Goal: Task Accomplishment & Management: Manage account settings

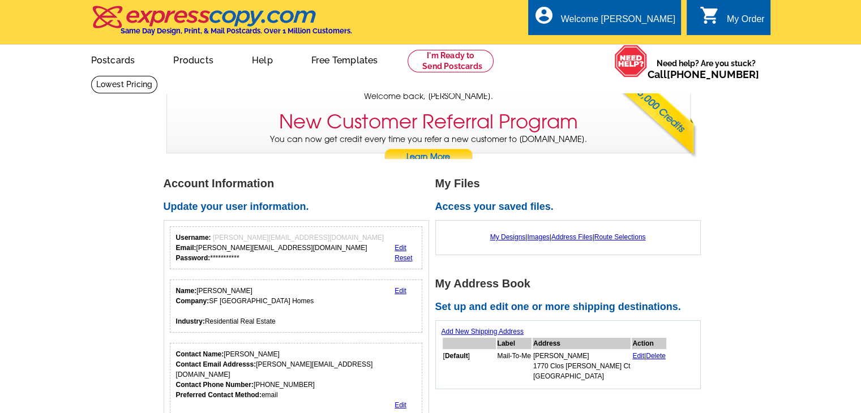
scroll to position [57, 0]
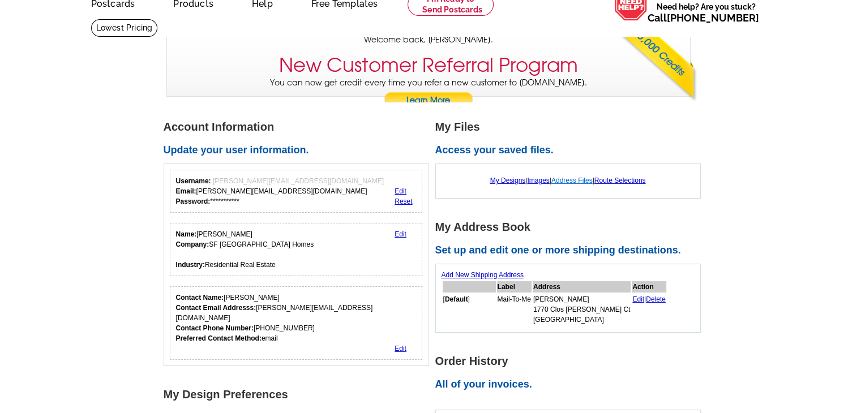
click at [575, 179] on link "Address Files" at bounding box center [572, 181] width 41 height 8
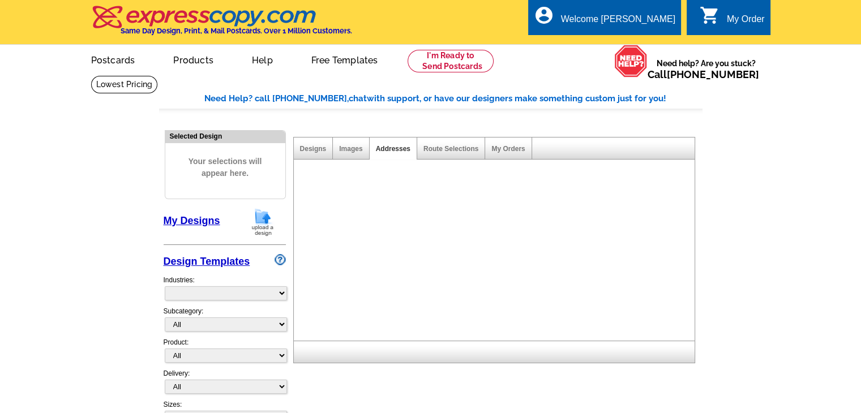
select select "785"
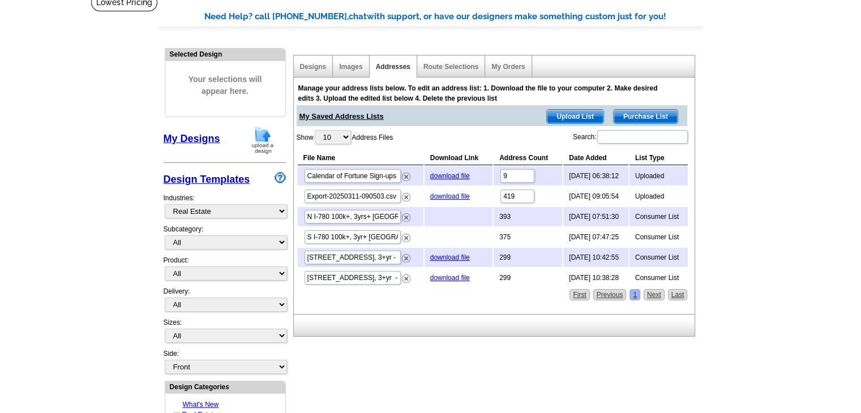
scroll to position [113, 0]
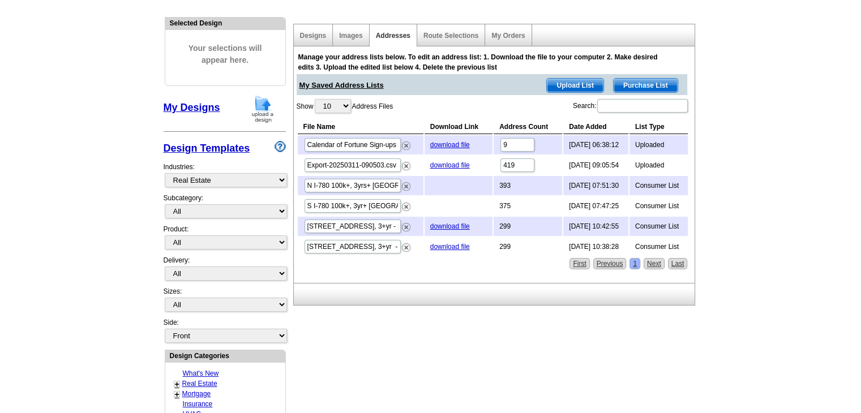
click at [588, 82] on span "Upload List" at bounding box center [575, 86] width 56 height 14
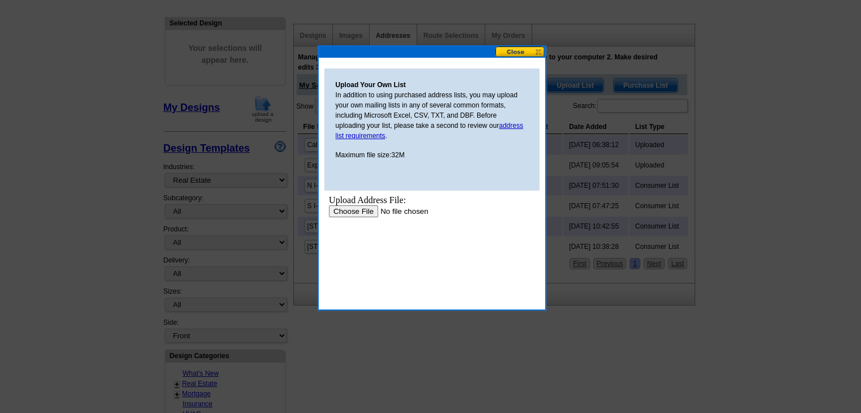
scroll to position [0, 0]
click at [360, 210] on input "file" at bounding box center [399, 212] width 143 height 12
click at [525, 48] on button at bounding box center [520, 51] width 50 height 11
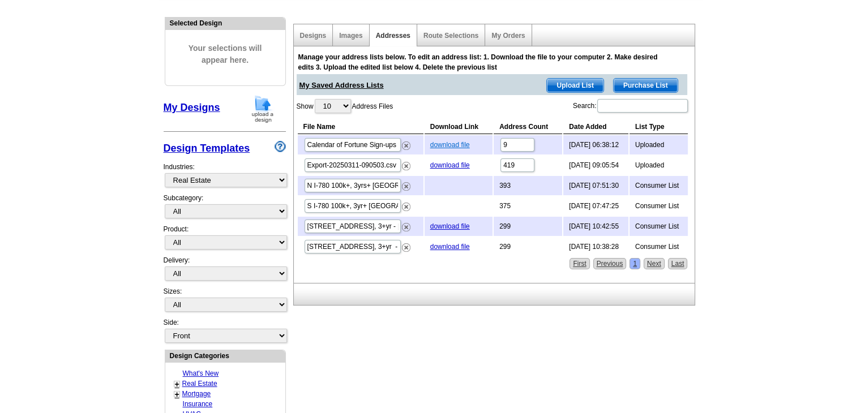
click at [443, 141] on link "download file" at bounding box center [450, 145] width 40 height 8
click at [442, 165] on link "download file" at bounding box center [450, 165] width 40 height 8
click at [441, 223] on link "download file" at bounding box center [450, 227] width 40 height 8
click at [435, 245] on link "download file" at bounding box center [450, 247] width 40 height 8
click at [776, 236] on main "Need Help? call 800-260-5887, chat with support, or have our designers make som…" at bounding box center [430, 383] width 861 height 842
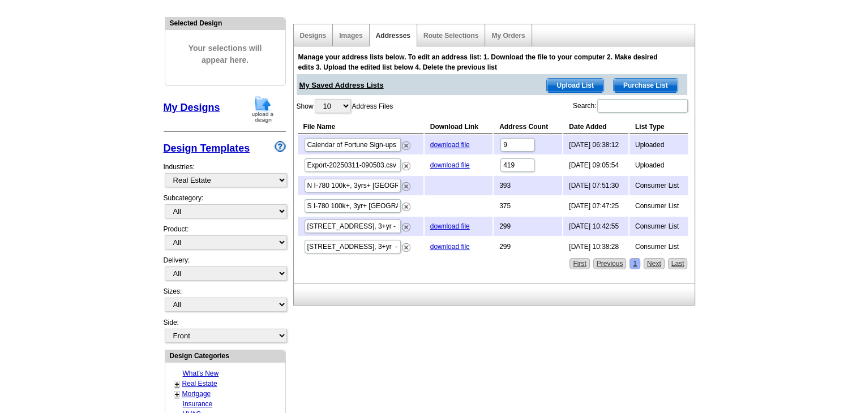
click at [347, 31] on div "Images" at bounding box center [351, 35] width 36 height 22
click at [346, 35] on link "Images" at bounding box center [350, 36] width 23 height 8
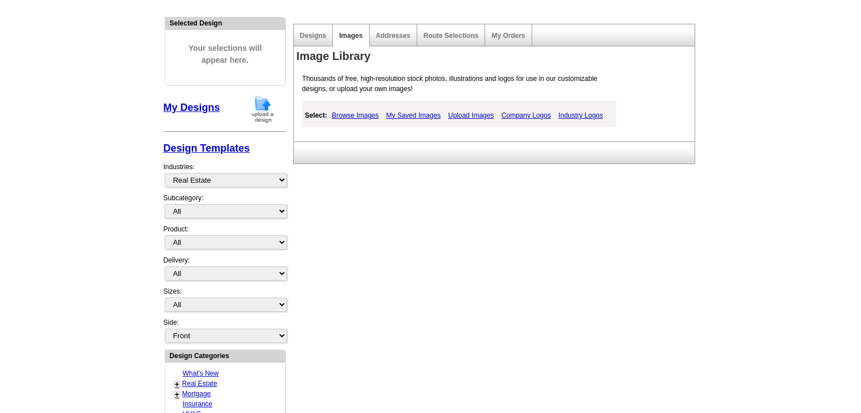
click at [317, 29] on div "Designs" at bounding box center [314, 35] width 40 height 22
click at [315, 39] on link "Designs" at bounding box center [313, 36] width 27 height 8
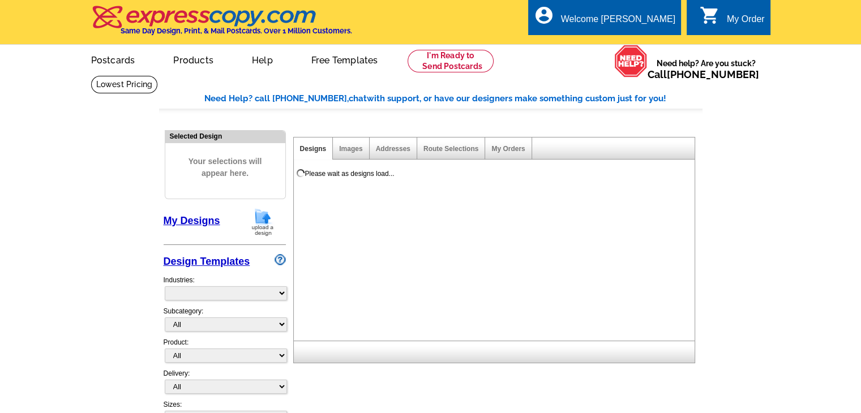
select select "785"
